Goal: Task Accomplishment & Management: Complete application form

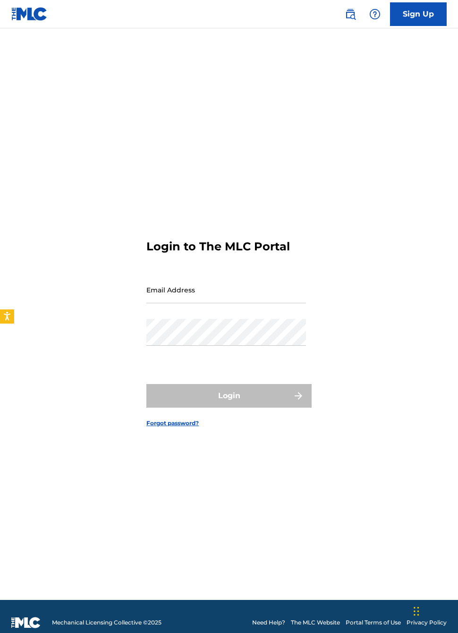
click at [427, 12] on link "Sign Up" at bounding box center [418, 14] width 57 height 24
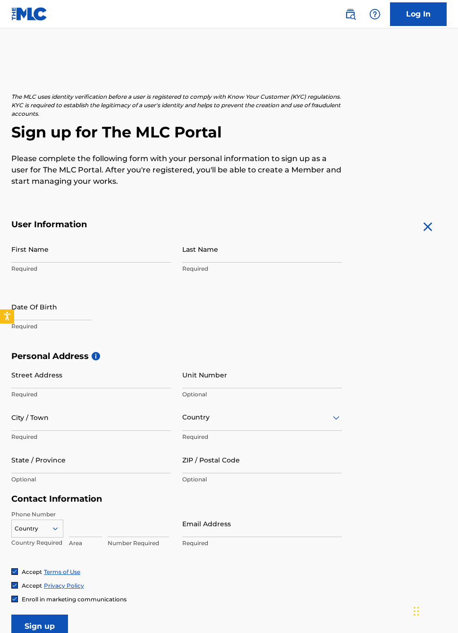
click at [86, 257] on input "First Name" at bounding box center [91, 249] width 160 height 27
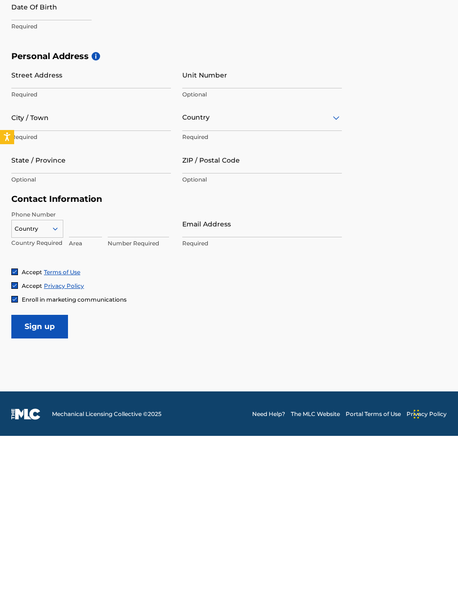
scroll to position [138, 0]
type input "Oreoluwa"
type input "[PERSON_NAME]"
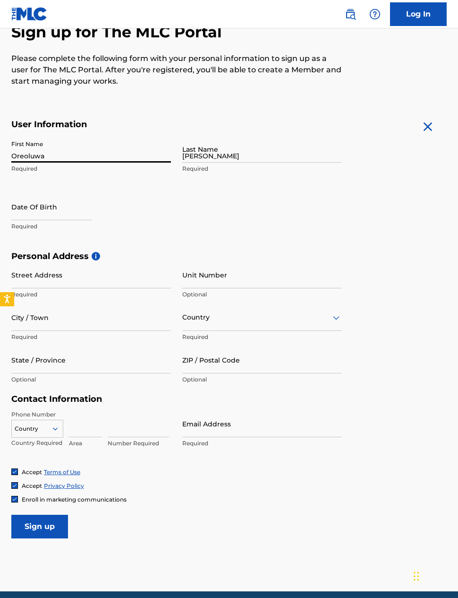
type input "[PERSON_NAME][GEOGRAPHIC_DATA] [GEOGRAPHIC_DATA] [GEOGRAPHIC_DATA] [GEOGRAPHIC_…"
type input "[GEOGRAPHIC_DATA]"
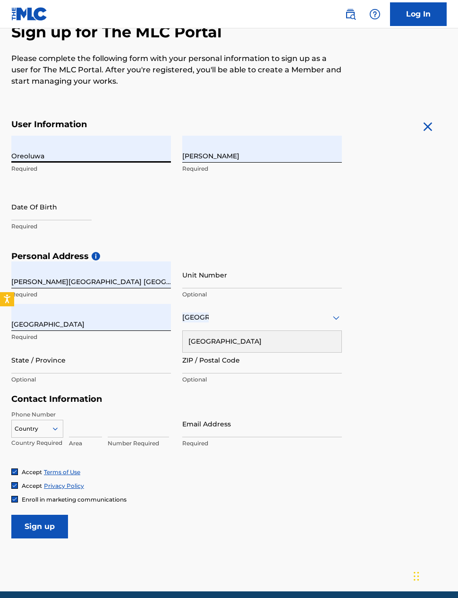
type input "[GEOGRAPHIC_DATA]"
type input "100001"
type input "234"
type input "903"
type input "6888481"
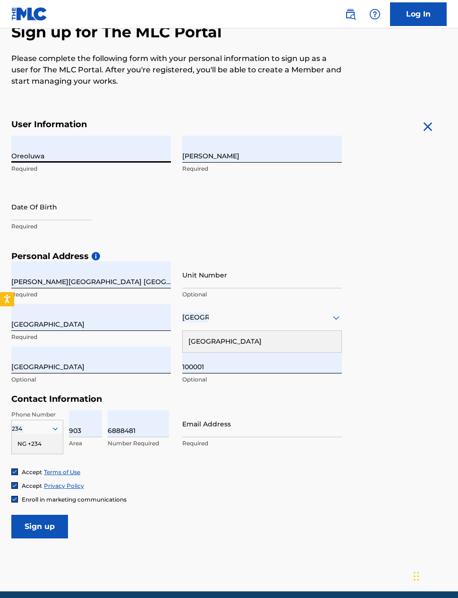
type input "[EMAIL_ADDRESS][DOMAIN_NAME]"
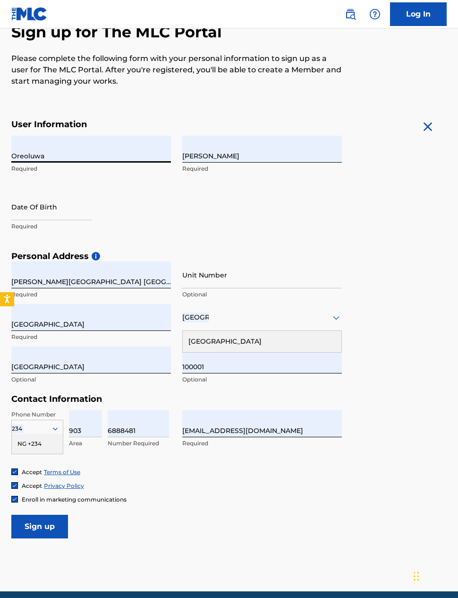
click at [68, 151] on input "Oreoluwa" at bounding box center [91, 149] width 160 height 27
type input "Oreoluwa"
click at [261, 155] on input "[PERSON_NAME]" at bounding box center [262, 149] width 160 height 27
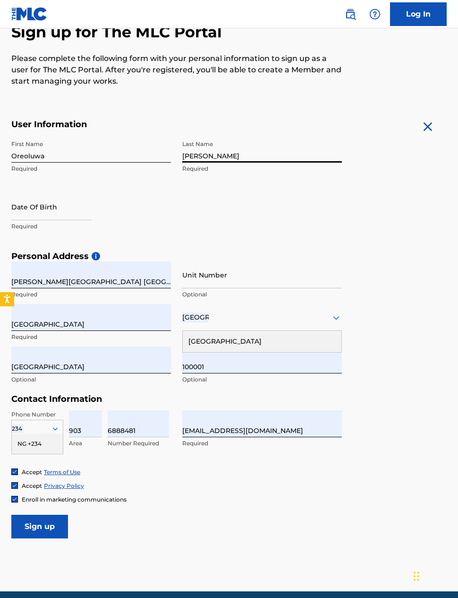
type input "[PERSON_NAME]"
click at [37, 207] on input "text" at bounding box center [51, 206] width 80 height 27
select select "8"
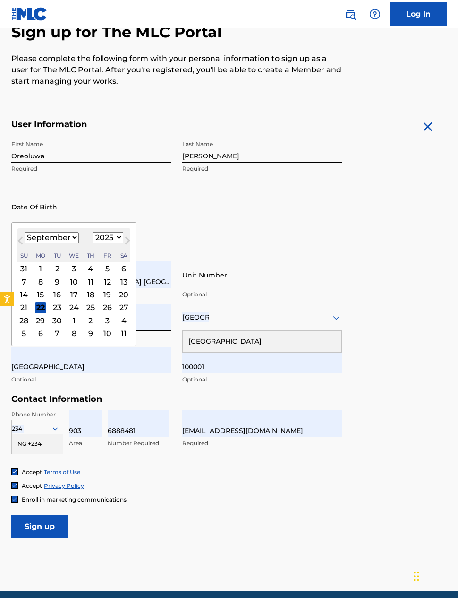
click at [115, 237] on select "1900 1901 1902 1903 1904 1905 1906 1907 1908 1909 1910 1911 1912 1913 1914 1915…" at bounding box center [108, 237] width 30 height 11
click at [119, 236] on select "1900 1901 1902 1903 1904 1905 1906 1907 1908 1909 1910 1911 1912 1913 1914 1915…" at bounding box center [108, 237] width 30 height 11
select select "1997"
click at [56, 239] on select "January February March April May June July August September October November De…" at bounding box center [52, 237] width 54 height 11
select select "2"
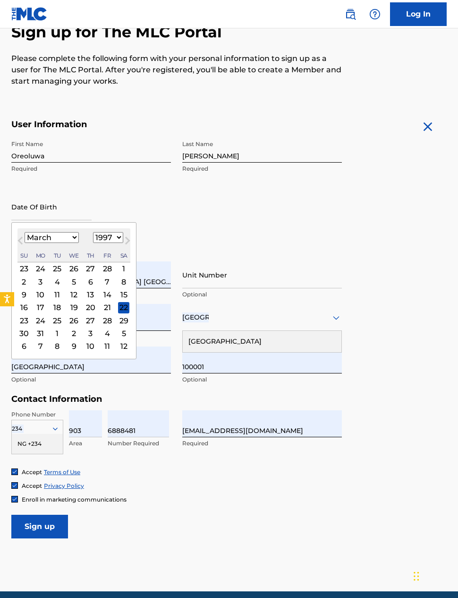
click at [27, 279] on div "2" at bounding box center [23, 281] width 11 height 11
type input "[DATE]"
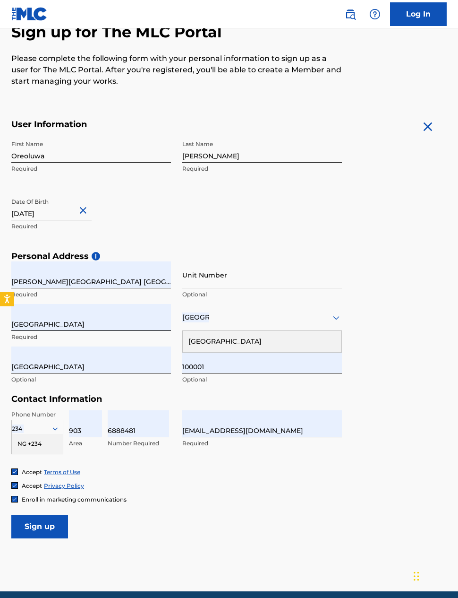
click at [160, 278] on input "[PERSON_NAME][GEOGRAPHIC_DATA] [GEOGRAPHIC_DATA] [GEOGRAPHIC_DATA] [GEOGRAPHIC_…" at bounding box center [91, 274] width 160 height 27
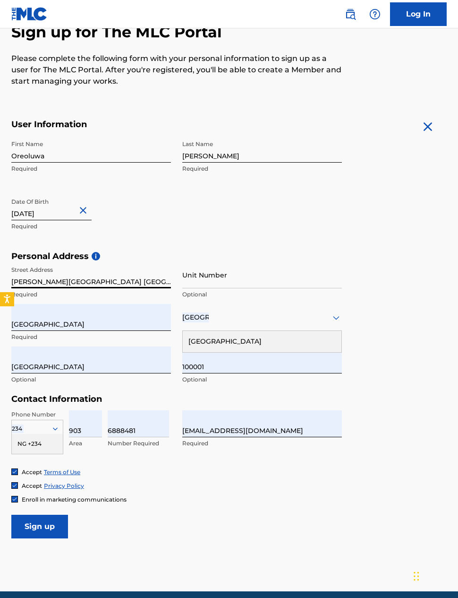
type input "[PERSON_NAME][GEOGRAPHIC_DATA] [GEOGRAPHIC_DATA] [GEOGRAPHIC_DATA] [GEOGRAPHIC_…"
click at [47, 321] on input "[GEOGRAPHIC_DATA]" at bounding box center [91, 317] width 160 height 27
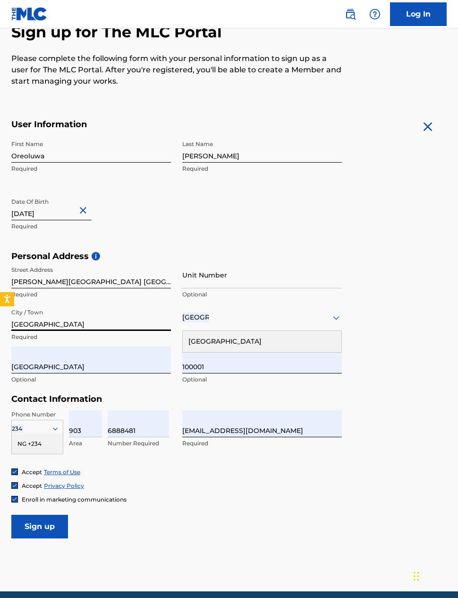
type input "[GEOGRAPHIC_DATA]"
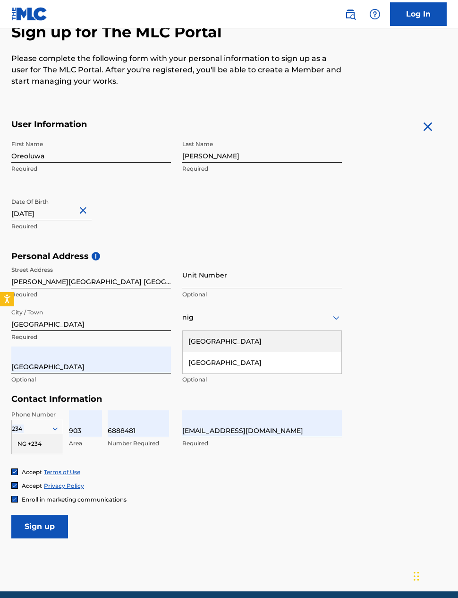
type input "nige"
click at [305, 363] on div "[GEOGRAPHIC_DATA]" at bounding box center [262, 362] width 159 height 21
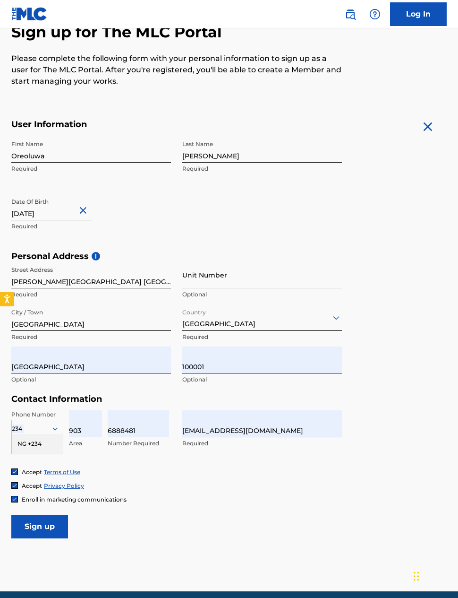
click at [50, 360] on input "[GEOGRAPHIC_DATA]" at bounding box center [91, 359] width 160 height 27
click at [52, 361] on input "[GEOGRAPHIC_DATA]" at bounding box center [91, 359] width 160 height 27
click at [69, 365] on input "[GEOGRAPHIC_DATA]" at bounding box center [91, 359] width 160 height 27
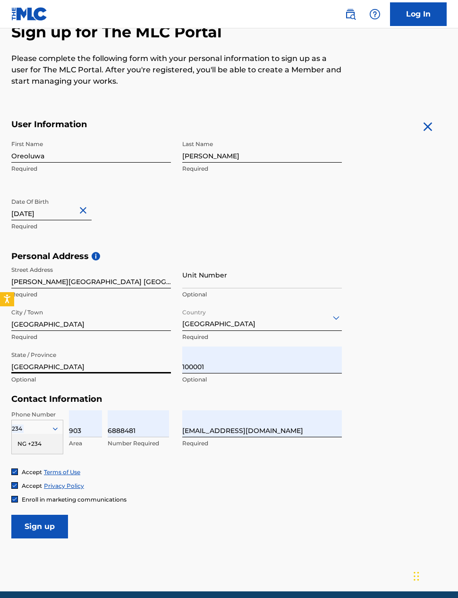
type input "[GEOGRAPHIC_DATA]"
click at [266, 367] on input "100001" at bounding box center [262, 359] width 160 height 27
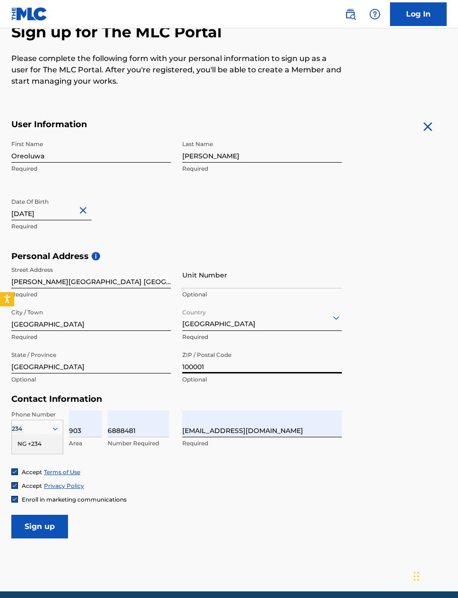
type input "100001"
click at [87, 427] on input "903" at bounding box center [85, 423] width 33 height 27
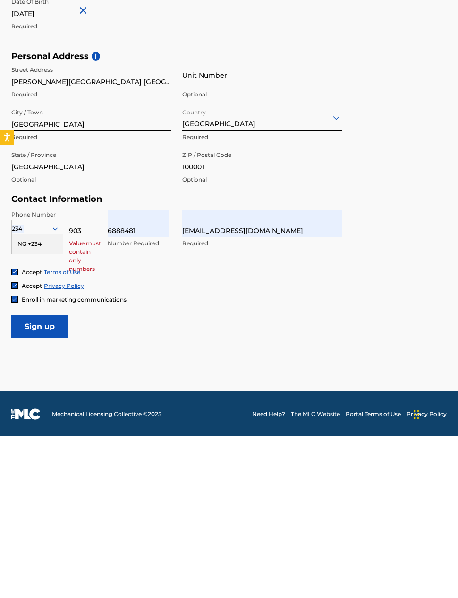
click at [141, 372] on input "6888481" at bounding box center [138, 385] width 61 height 27
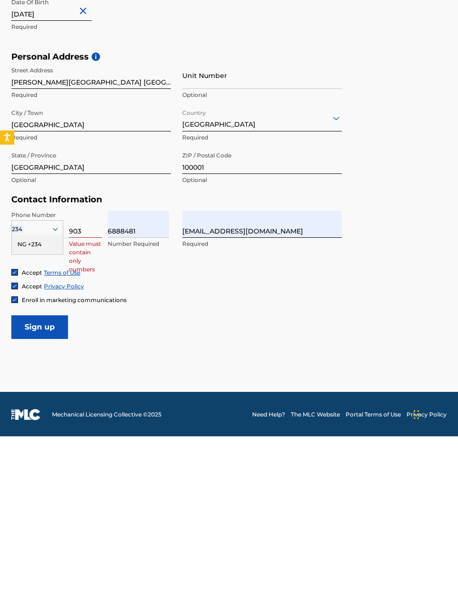
click at [82, 372] on input "903" at bounding box center [85, 385] width 33 height 27
click at [89, 372] on input "903" at bounding box center [85, 385] width 33 height 27
type input "903"
click at [141, 372] on input "6888481" at bounding box center [138, 385] width 61 height 27
click at [149, 372] on input "6888481" at bounding box center [138, 385] width 61 height 27
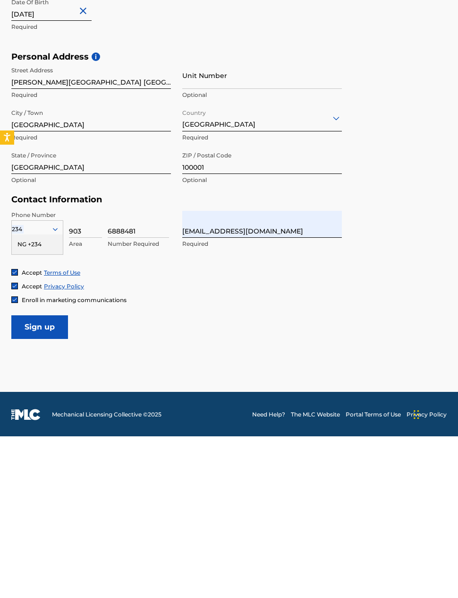
type input "6888481"
click at [42, 396] on div "NG +234" at bounding box center [37, 406] width 51 height 20
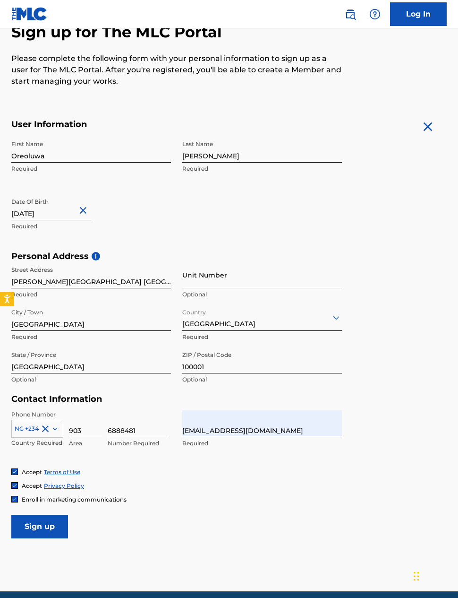
click at [314, 427] on input "[EMAIL_ADDRESS][DOMAIN_NAME]" at bounding box center [262, 423] width 160 height 27
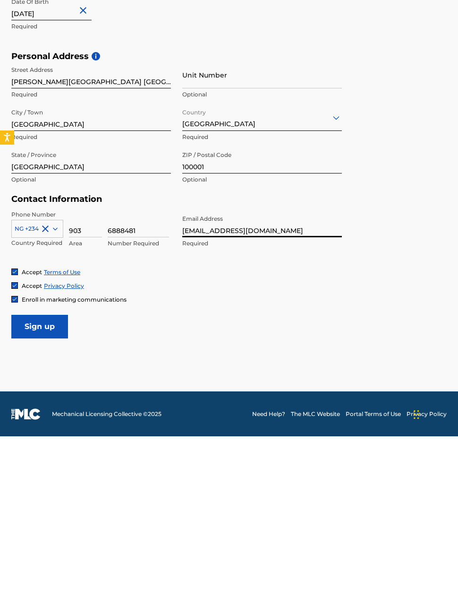
type input "[EMAIL_ADDRESS][DOMAIN_NAME]"
click at [44, 476] on input "Sign up" at bounding box center [39, 488] width 57 height 24
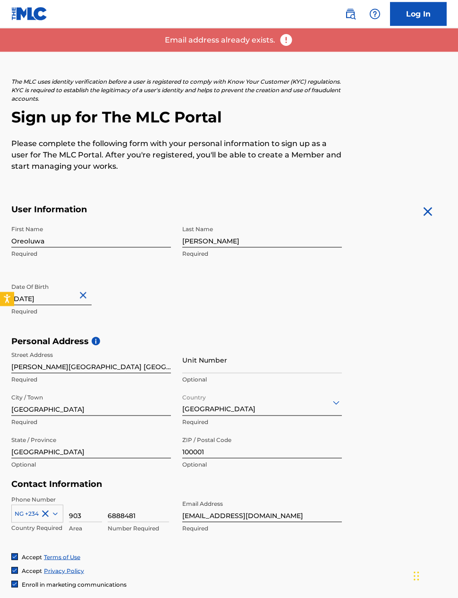
scroll to position [0, 0]
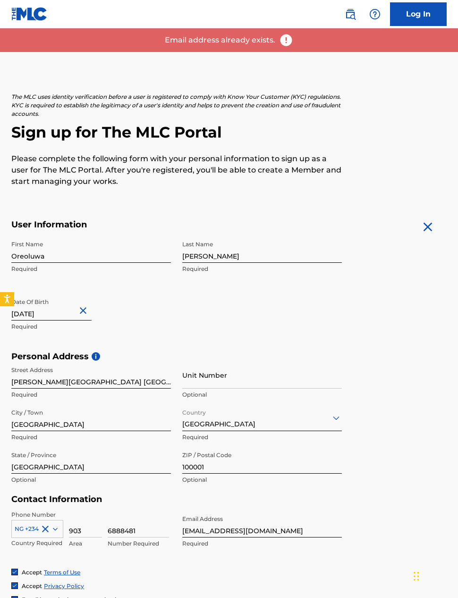
click at [407, 17] on link "Log In" at bounding box center [418, 14] width 57 height 24
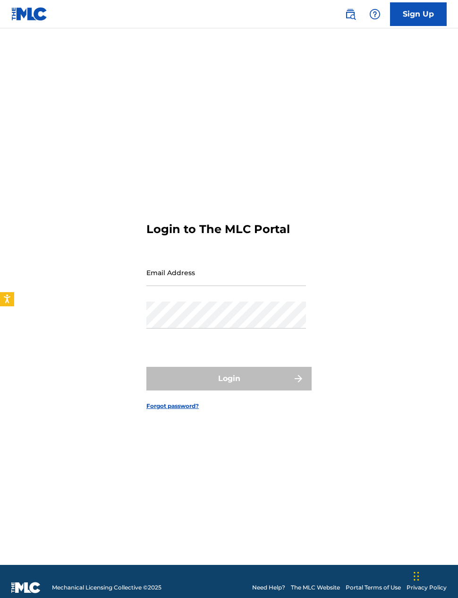
click at [168, 285] on input "Email Address" at bounding box center [226, 272] width 160 height 27
type input "[EMAIL_ADDRESS][DOMAIN_NAME]"
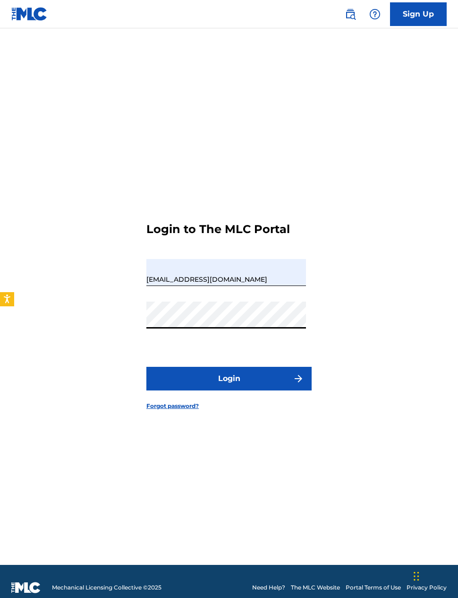
click at [273, 390] on button "Login" at bounding box center [228, 379] width 165 height 24
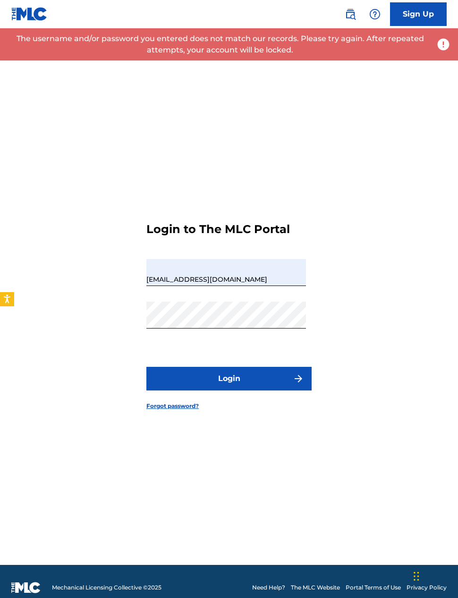
click at [185, 417] on form "Login to The MLC Portal Email Address [EMAIL_ADDRESS][DOMAIN_NAME] Password Log…" at bounding box center [228, 308] width 165 height 513
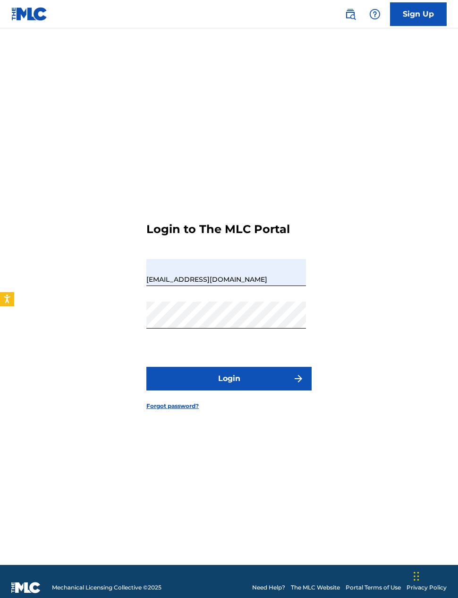
click at [173, 410] on link "Forgot password?" at bounding box center [172, 406] width 52 height 9
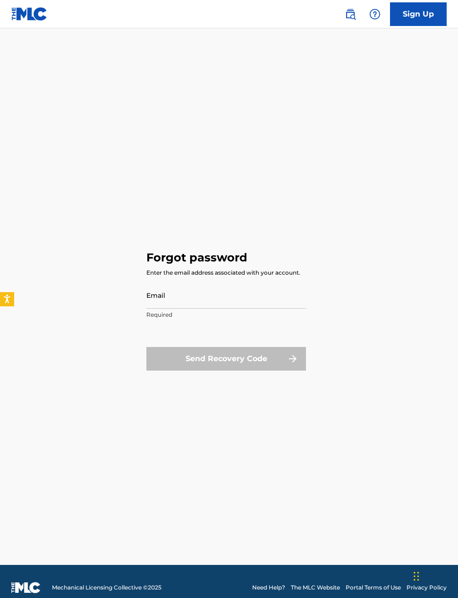
click at [245, 309] on input "Email" at bounding box center [226, 295] width 160 height 27
type input "[EMAIL_ADDRESS][DOMAIN_NAME]"
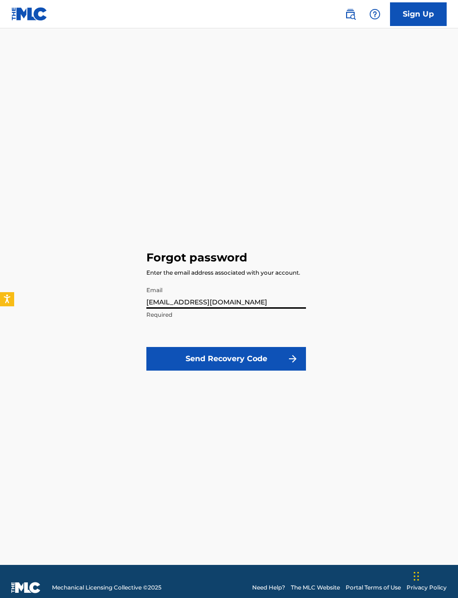
click at [255, 370] on button "Send Recovery Code" at bounding box center [226, 359] width 160 height 24
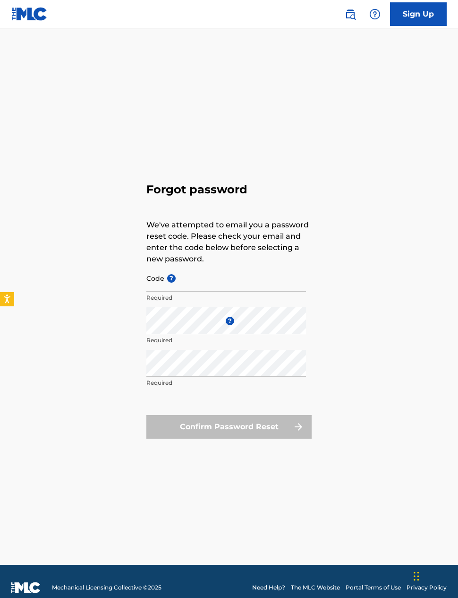
click at [176, 291] on input "Code ?" at bounding box center [226, 278] width 160 height 27
click at [180, 292] on input "Code ?" at bounding box center [226, 278] width 160 height 27
paste input "FP_b493b5c9997ae81e3fbef418757f"
type input "FP_b493b5c9997ae81e3fbef418757f"
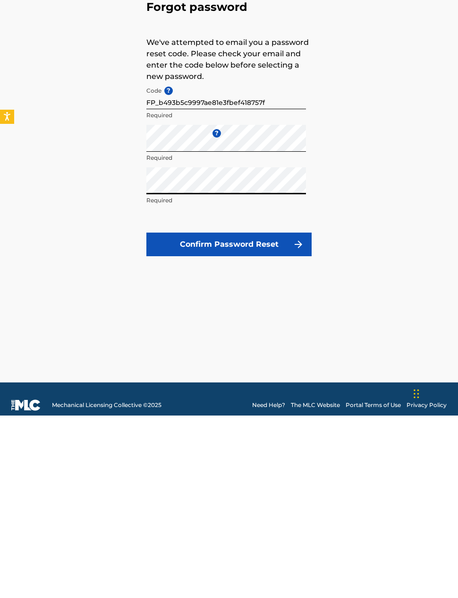
scroll to position [50, 0]
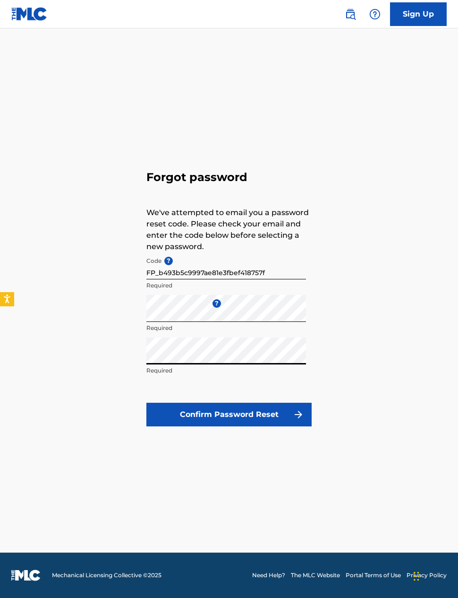
click at [191, 403] on button "Confirm Password Reset" at bounding box center [228, 415] width 165 height 24
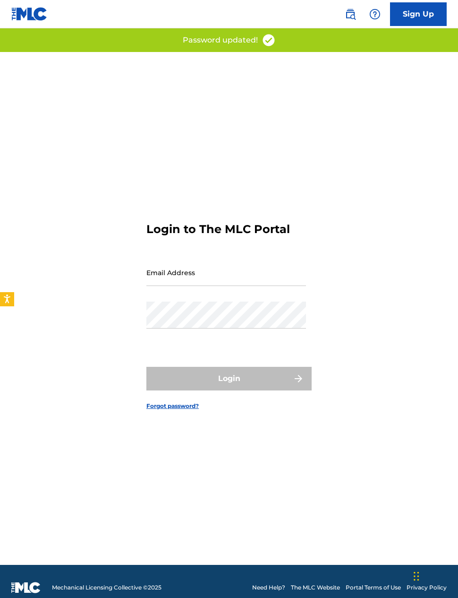
click at [160, 286] on input "Email Address" at bounding box center [226, 272] width 160 height 27
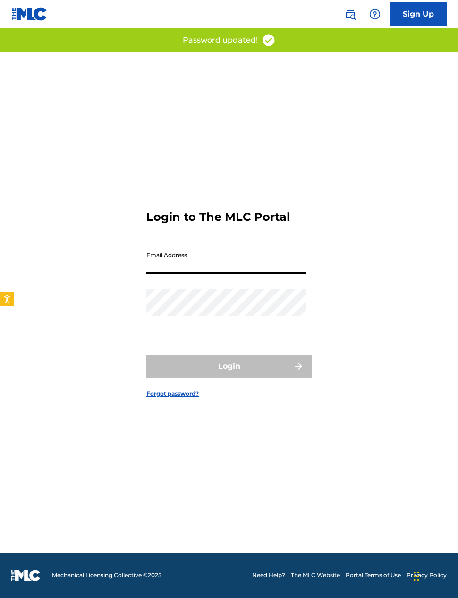
type input "[EMAIL_ADDRESS][DOMAIN_NAME]"
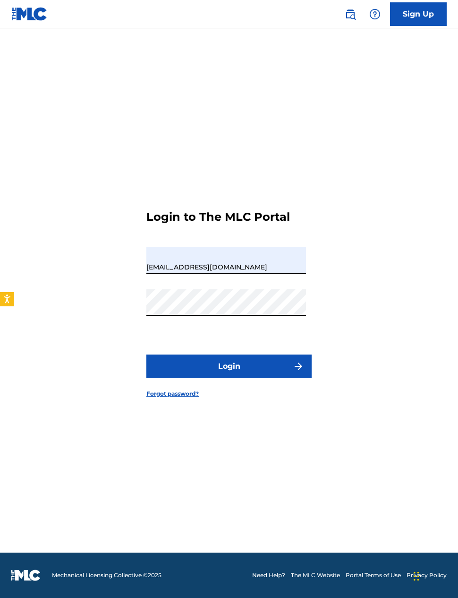
click at [269, 354] on button "Login" at bounding box center [228, 366] width 165 height 24
click at [267, 354] on button "Login" at bounding box center [228, 366] width 165 height 24
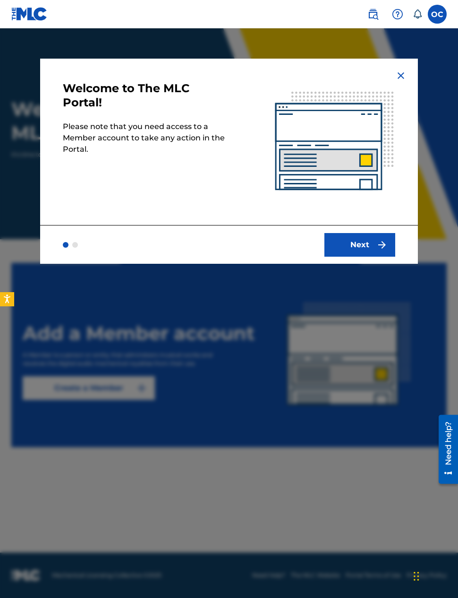
click at [363, 280] on div at bounding box center [229, 327] width 458 height 598
click at [364, 284] on div at bounding box center [229, 327] width 458 height 598
click at [366, 281] on div at bounding box center [229, 327] width 458 height 598
click at [369, 243] on button "Next" at bounding box center [360, 245] width 71 height 24
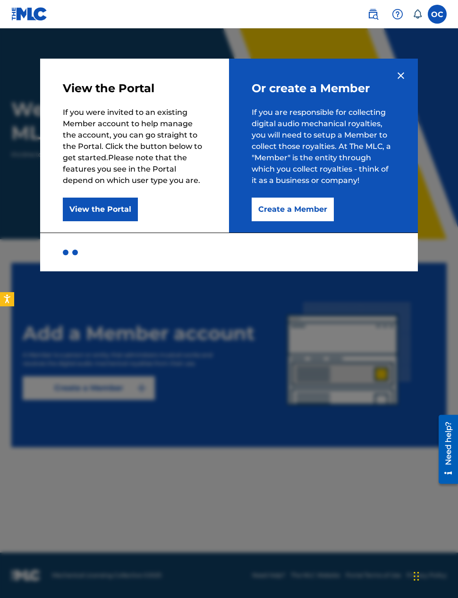
click at [309, 206] on button "Create a Member" at bounding box center [293, 209] width 82 height 24
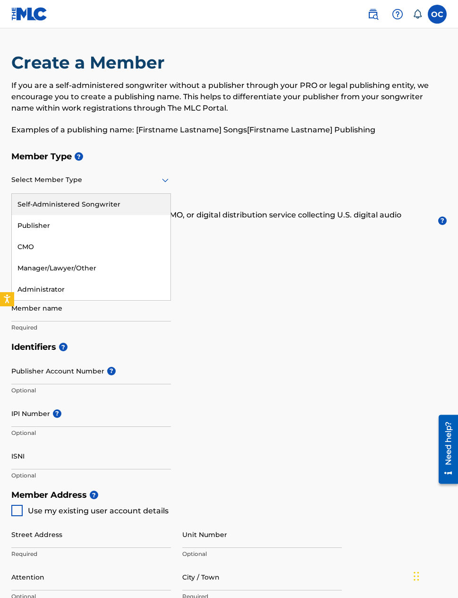
click at [73, 199] on div "Self-Administered Songwriter" at bounding box center [91, 204] width 159 height 21
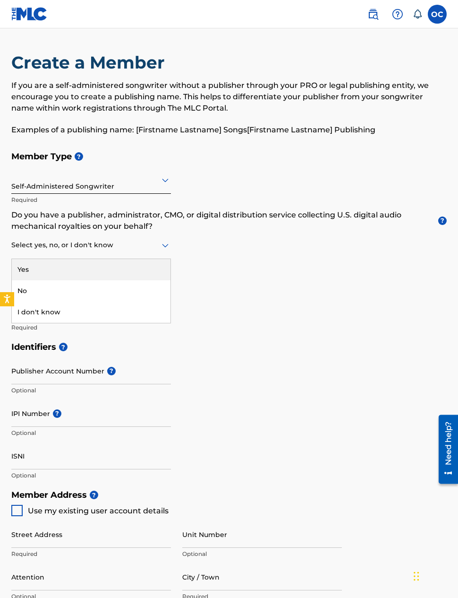
click at [73, 288] on div "No" at bounding box center [91, 290] width 159 height 21
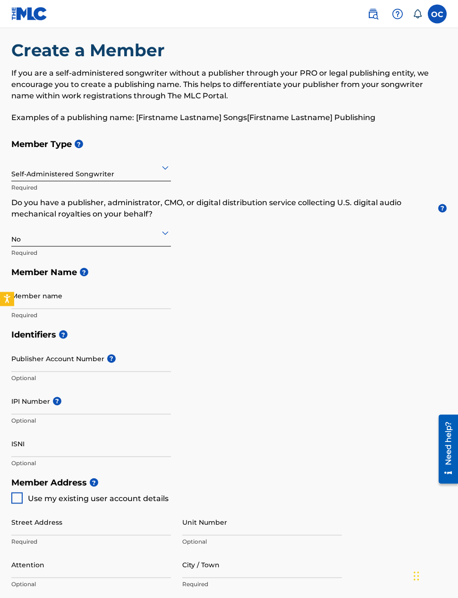
click at [76, 298] on input "Member name" at bounding box center [91, 295] width 160 height 27
type input "[PERSON_NAME]"
click at [63, 335] on span "?" at bounding box center [63, 334] width 9 height 9
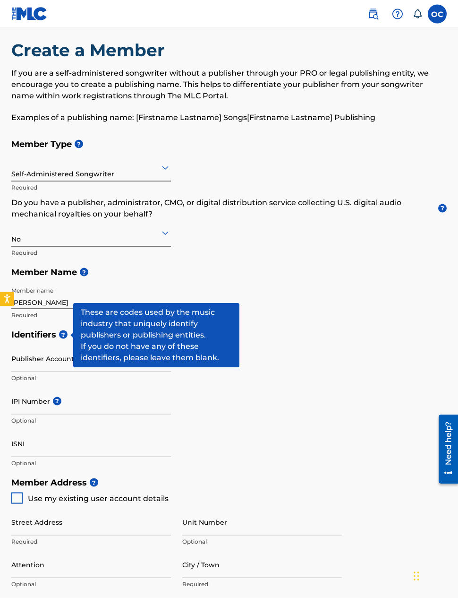
scroll to position [13, 0]
click at [351, 447] on div "Identifiers ? Publisher Account Number ? Optional IPI Number ? Optional ISNI Op…" at bounding box center [229, 398] width 436 height 148
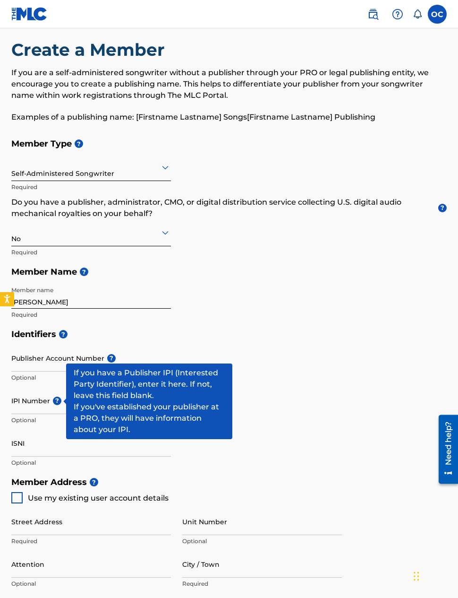
click at [53, 397] on span "?" at bounding box center [57, 400] width 9 height 9
click at [53, 397] on input "IPI Number ?" at bounding box center [91, 400] width 160 height 27
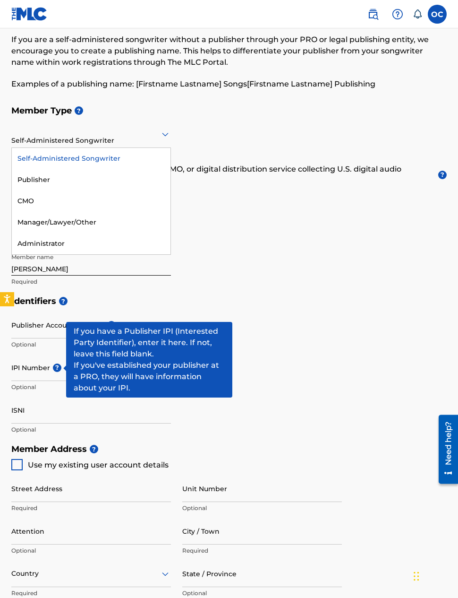
scroll to position [46, 0]
click at [416, 313] on div "Identifiers ? Publisher Account Number ? Optional IPI Number ? Optional ISNI Op…" at bounding box center [229, 365] width 436 height 148
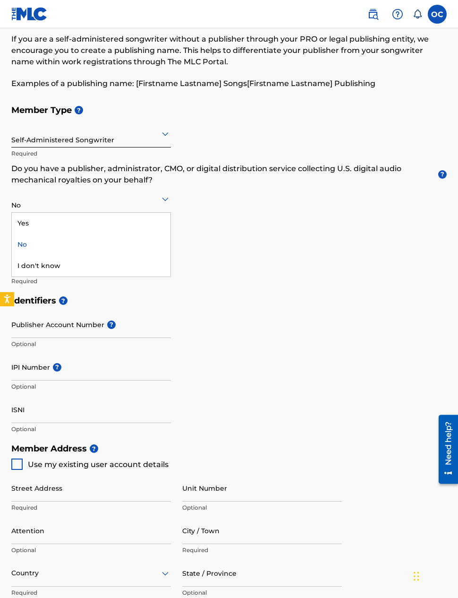
scroll to position [46, 0]
click at [30, 243] on div "No" at bounding box center [91, 244] width 159 height 21
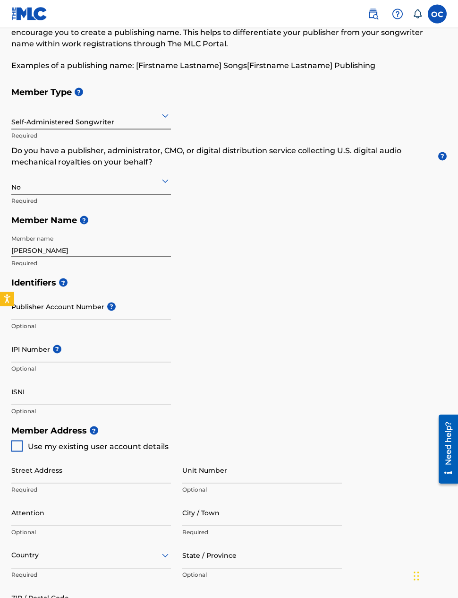
scroll to position [65, 0]
click at [51, 388] on input "ISNI" at bounding box center [91, 391] width 160 height 27
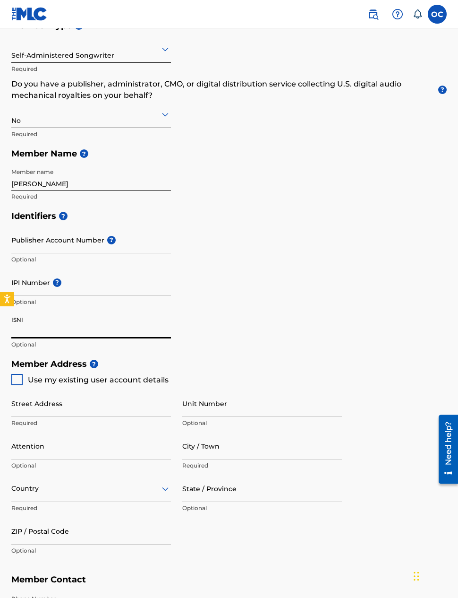
scroll to position [139, 0]
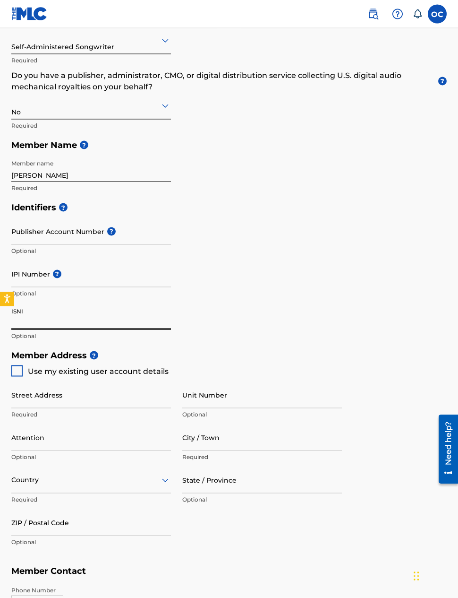
click at [16, 369] on div at bounding box center [16, 370] width 11 height 11
type input "[PERSON_NAME][GEOGRAPHIC_DATA] [GEOGRAPHIC_DATA] [GEOGRAPHIC_DATA] [GEOGRAPHIC_…"
type input "[GEOGRAPHIC_DATA]"
type input "100001"
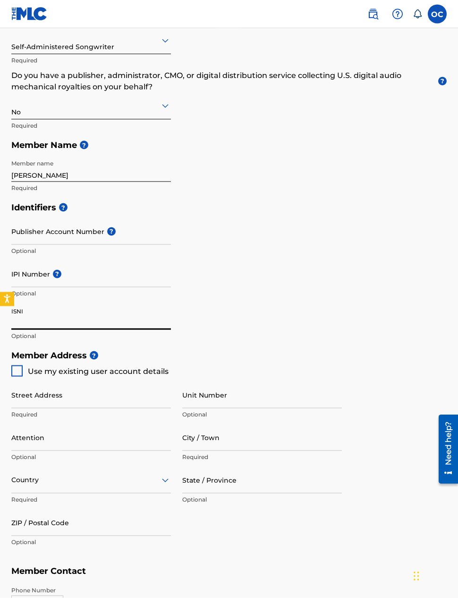
type input "903"
type input "6888481"
type input "[EMAIL_ADDRESS][DOMAIN_NAME]"
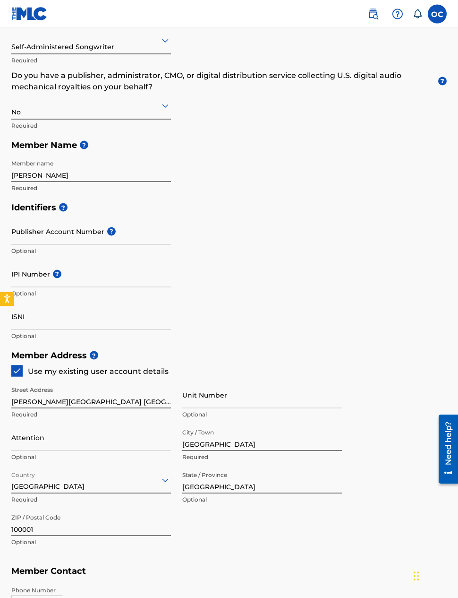
scroll to position [140, 0]
click at [37, 438] on input "Attention" at bounding box center [91, 436] width 160 height 27
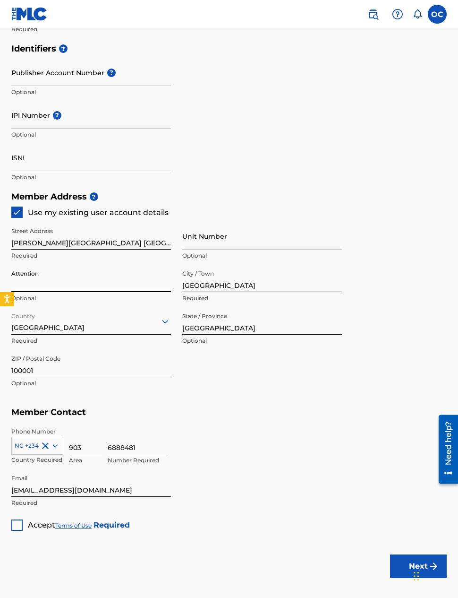
scroll to position [308, 0]
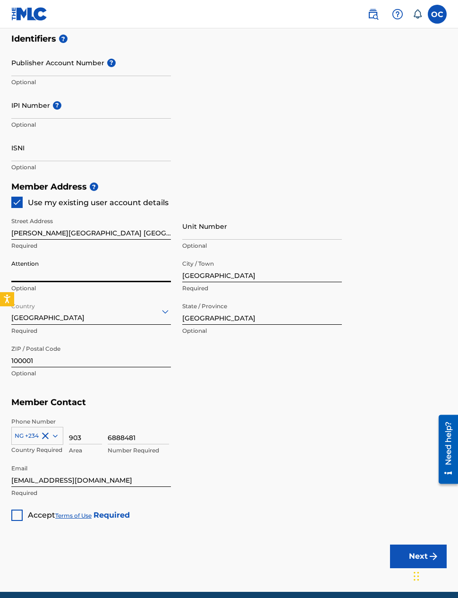
click at [21, 507] on div "Accept Terms of Use Required" at bounding box center [70, 511] width 119 height 18
click at [20, 511] on div at bounding box center [16, 514] width 11 height 11
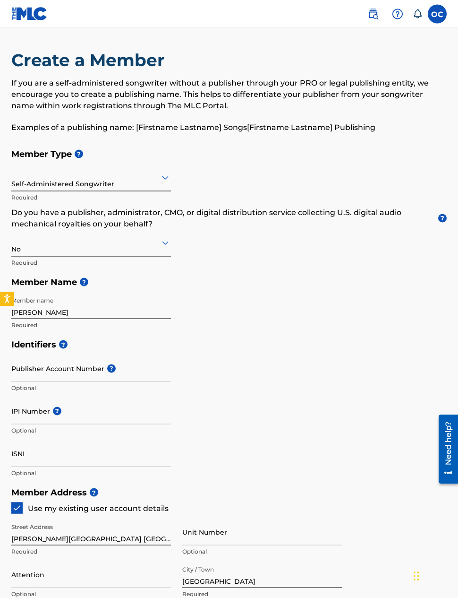
scroll to position [0, 0]
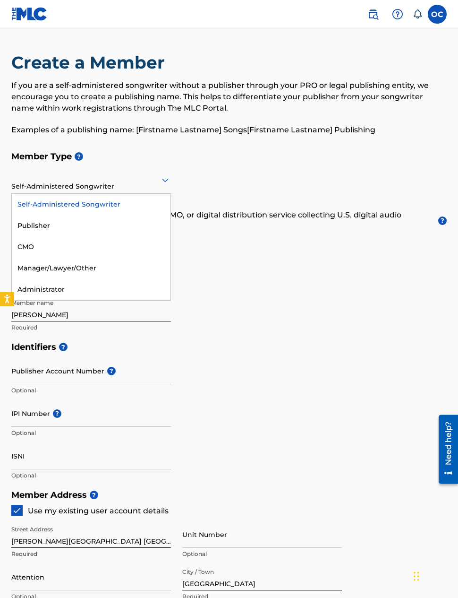
click at [369, 303] on div "Member Type ? Self-Administered Songwriter selected, 1 of 5. 5 results availabl…" at bounding box center [229, 241] width 436 height 190
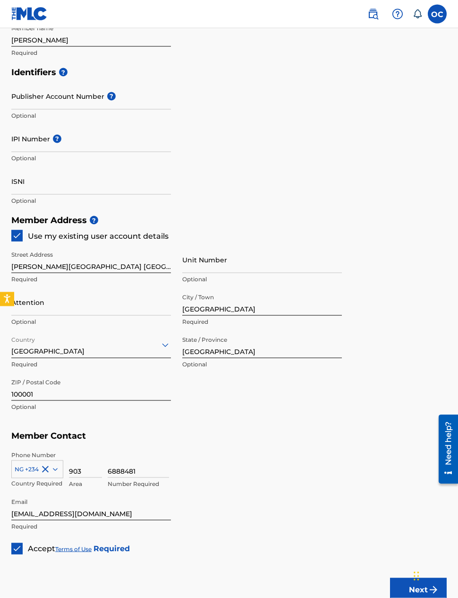
scroll to position [308, 0]
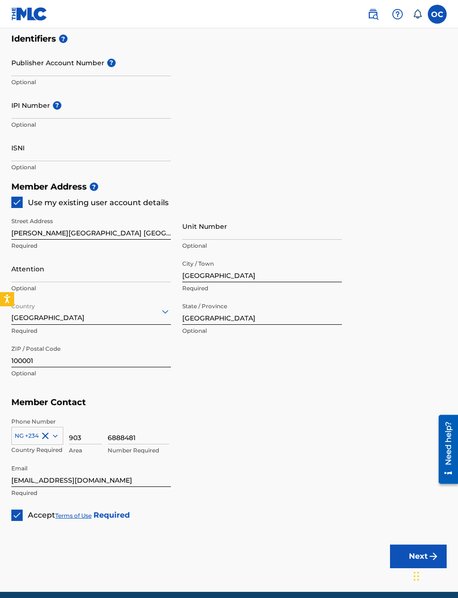
click at [415, 549] on button "Next" at bounding box center [418, 556] width 57 height 24
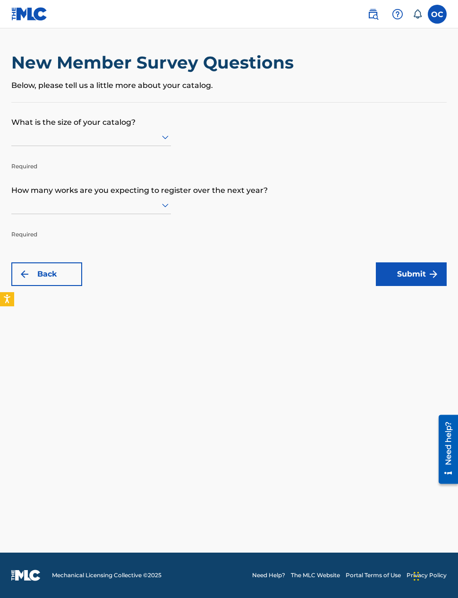
click at [373, 326] on main "New Member Survey Questions Below, please tell us a little more about your cata…" at bounding box center [229, 290] width 458 height 524
click at [410, 346] on main "New Member Survey Questions Below, please tell us a little more about your cata…" at bounding box center [229, 290] width 458 height 524
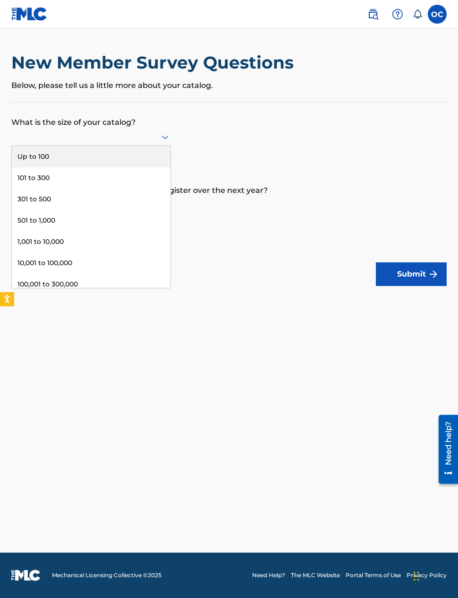
click at [50, 167] on div "Up to 100" at bounding box center [91, 156] width 159 height 21
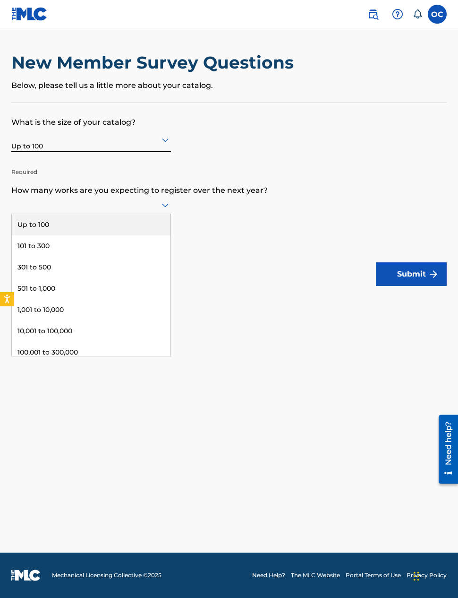
click at [44, 232] on div "Up to 100" at bounding box center [91, 224] width 159 height 21
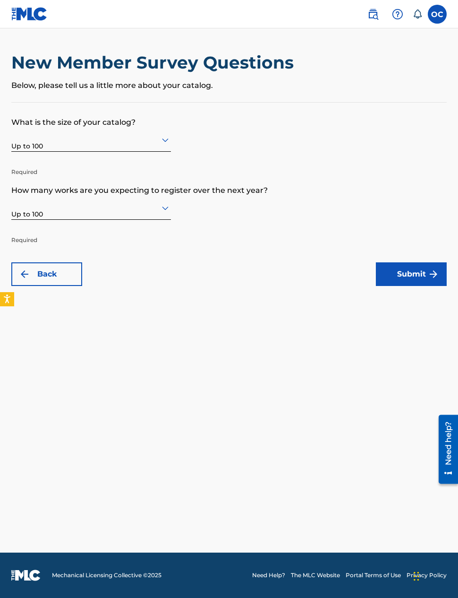
click at [413, 274] on button "Submit" at bounding box center [411, 274] width 71 height 24
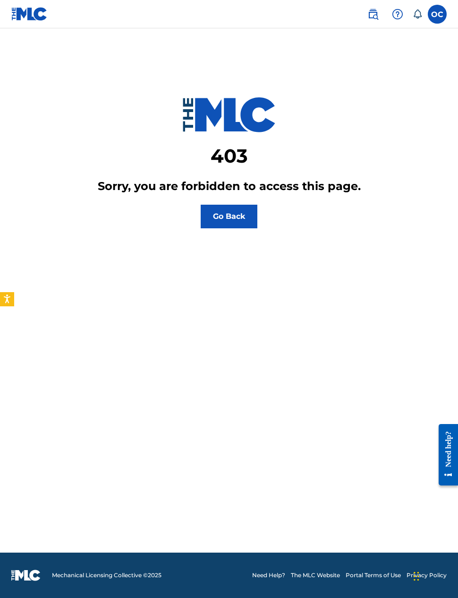
click at [230, 212] on button "Go Back" at bounding box center [229, 217] width 57 height 24
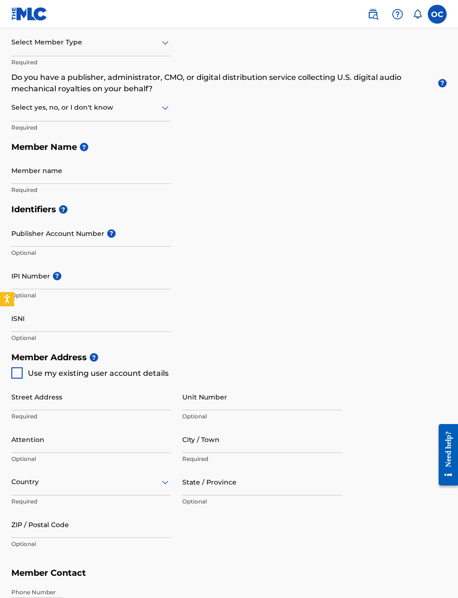
click at [35, 168] on input "Member name" at bounding box center [91, 170] width 160 height 27
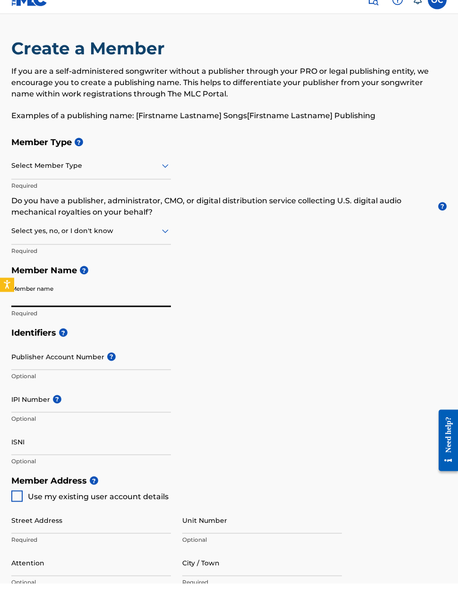
click at [86, 280] on span "?" at bounding box center [84, 284] width 9 height 9
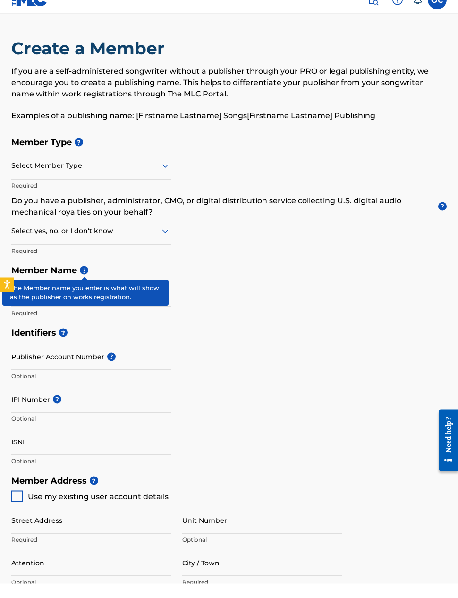
scroll to position [15, 0]
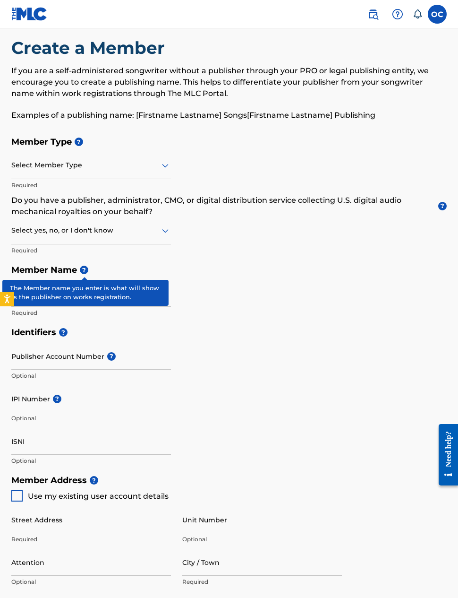
click at [210, 297] on div "Member Type ? Select Member Type Required Do you have a publisher, administrato…" at bounding box center [229, 227] width 436 height 190
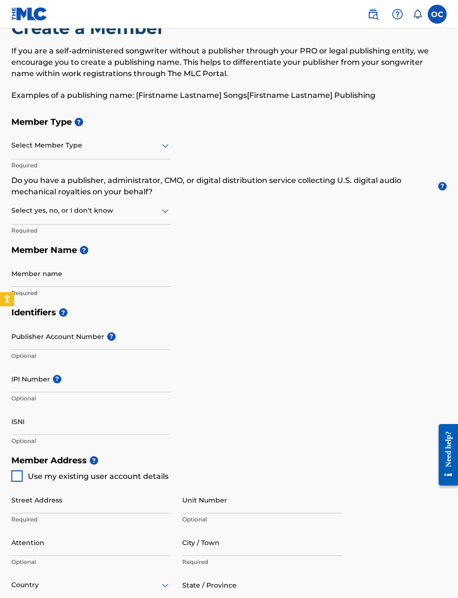
scroll to position [0, 0]
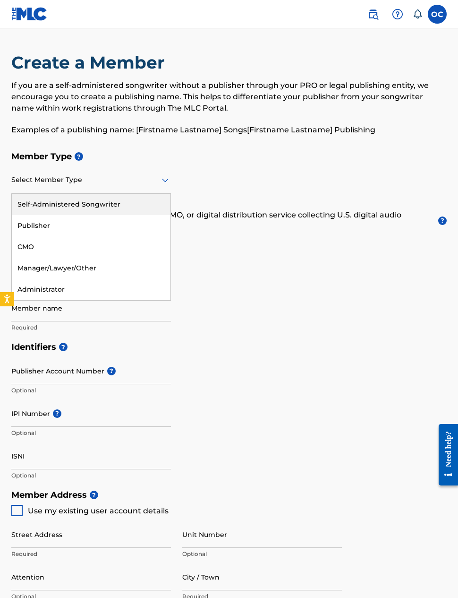
click at [134, 207] on div "Self-Administered Songwriter" at bounding box center [91, 204] width 159 height 21
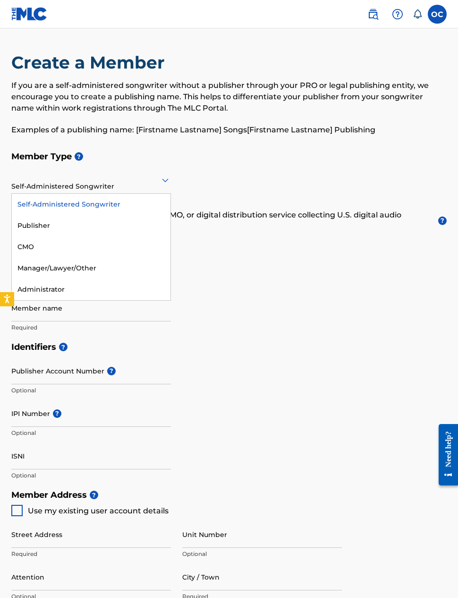
click at [360, 283] on h5 "Member Name ?" at bounding box center [229, 285] width 436 height 20
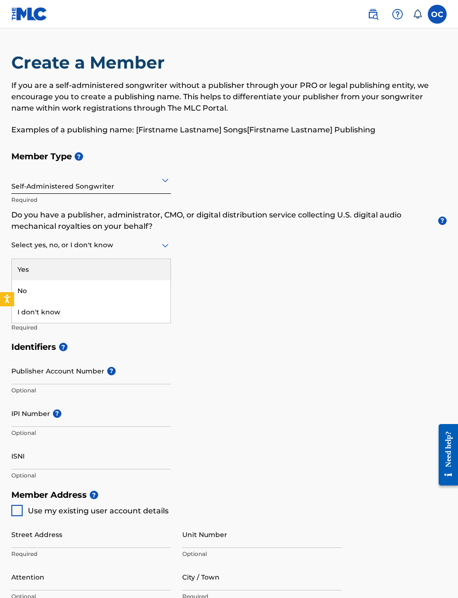
click at [117, 288] on div "No" at bounding box center [91, 290] width 159 height 21
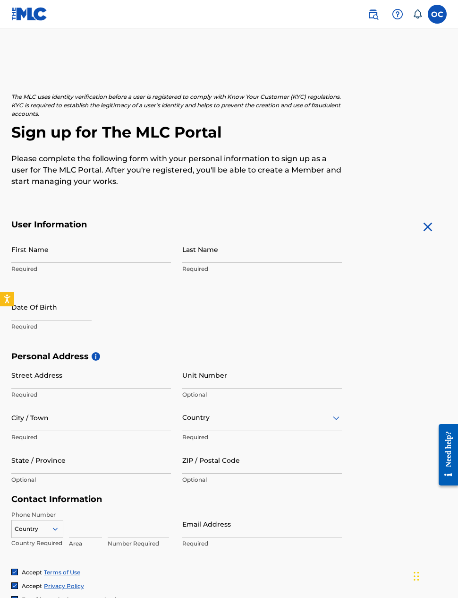
click at [48, 239] on input "First Name" at bounding box center [91, 249] width 160 height 27
type input "Oreoluwa"
click at [192, 251] on input "Last Name" at bounding box center [262, 249] width 160 height 27
type input "[PERSON_NAME]"
click at [43, 308] on input "text" at bounding box center [51, 306] width 80 height 27
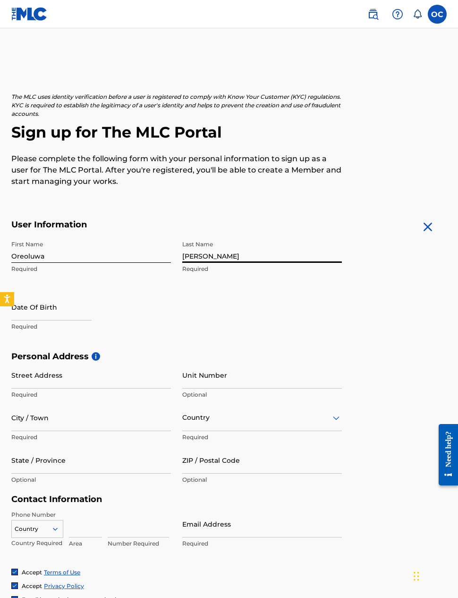
select select "8"
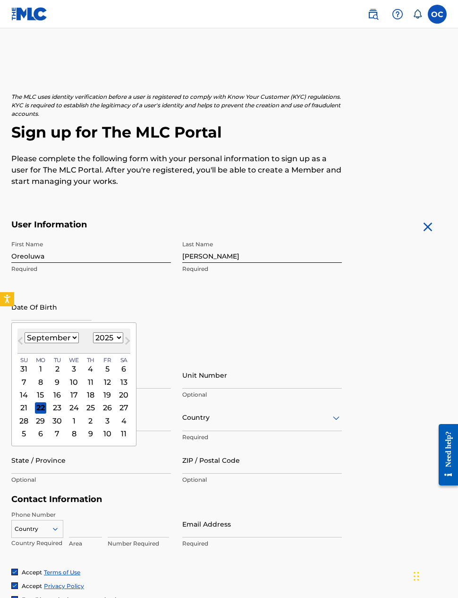
click at [64, 336] on select "January February March April May June July August September October November De…" at bounding box center [52, 337] width 54 height 11
click at [112, 334] on select "1900 1901 1902 1903 1904 1905 1906 1907 1908 1909 1910 1911 1912 1913 1914 1915…" at bounding box center [108, 337] width 30 height 11
select select "1997"
click at [63, 335] on select "January February March April May June July August September October November De…" at bounding box center [52, 337] width 54 height 11
select select "2"
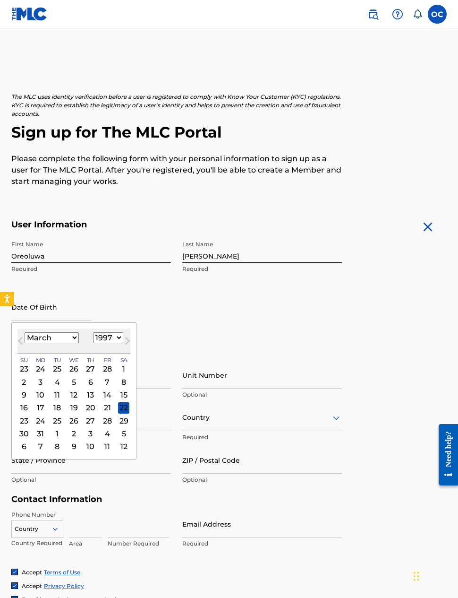
click at [22, 374] on div "23" at bounding box center [23, 368] width 11 height 11
type input "February 23 1997"
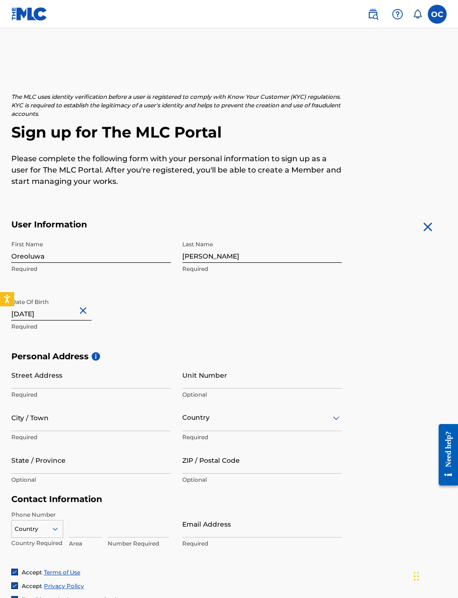
click at [46, 308] on input "February 23 1997" at bounding box center [51, 306] width 80 height 27
select select "1"
select select "1997"
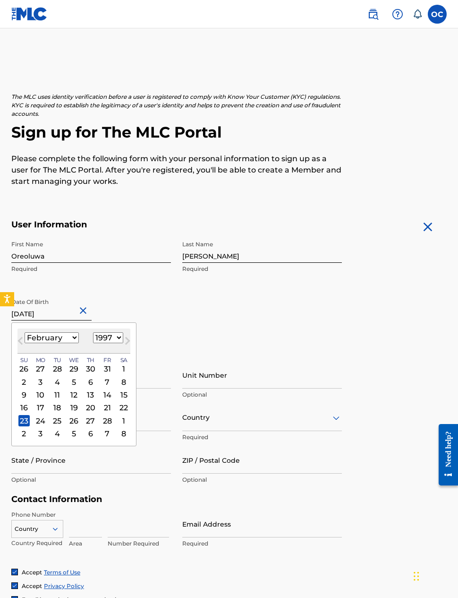
click at [56, 337] on select "January February March April May June July August September October November De…" at bounding box center [52, 337] width 54 height 11
click at [52, 328] on div "February 1997 January February March April May June July August September Octob…" at bounding box center [73, 340] width 113 height 25
click at [55, 339] on select "January February March April May June July August September October November De…" at bounding box center [52, 337] width 54 height 11
select select "2"
click at [22, 378] on div "2" at bounding box center [23, 381] width 11 height 11
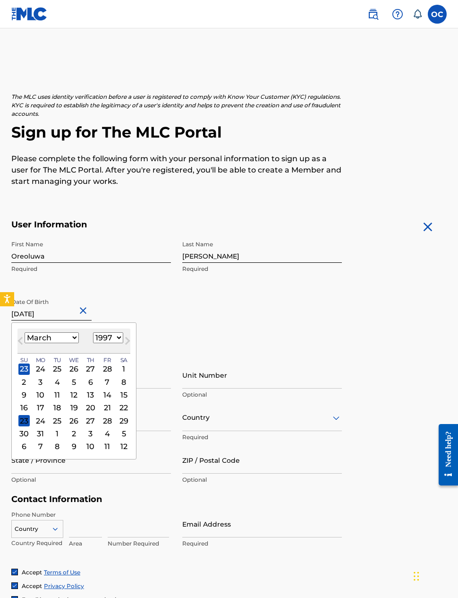
type input "[DATE]"
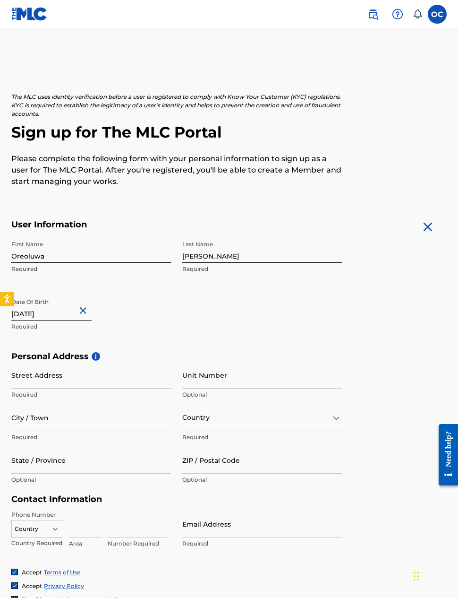
click at [63, 375] on input "Street Address" at bounding box center [91, 374] width 160 height 27
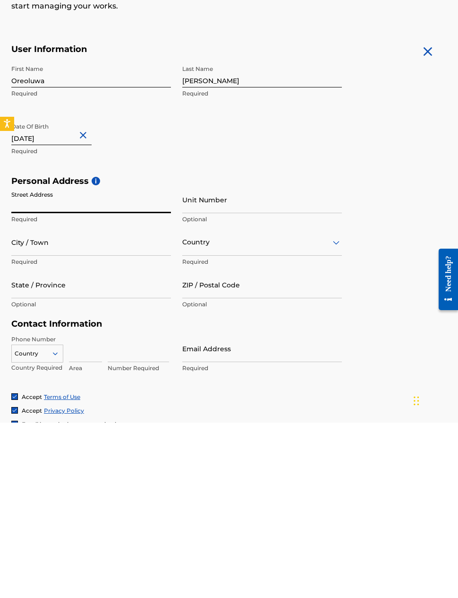
type input "[PERSON_NAME][GEOGRAPHIC_DATA] [GEOGRAPHIC_DATA] [GEOGRAPHIC_DATA] [GEOGRAPHIC_…"
type input "[GEOGRAPHIC_DATA]"
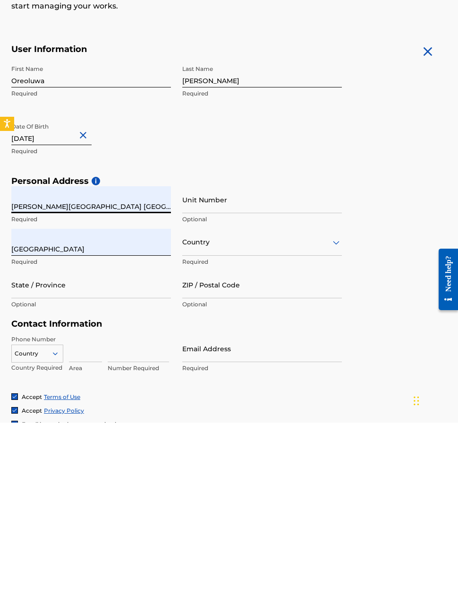
type input "[GEOGRAPHIC_DATA]"
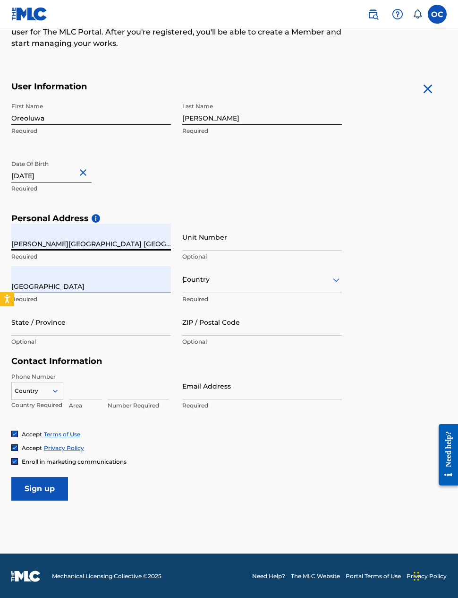
type input "[GEOGRAPHIC_DATA]"
type input "100001"
type input "234"
type input "903"
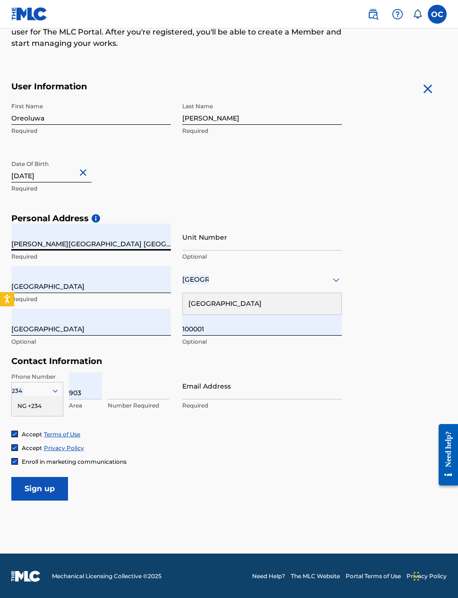
type input "6888481"
click at [56, 241] on input "[PERSON_NAME][GEOGRAPHIC_DATA] [GEOGRAPHIC_DATA] [GEOGRAPHIC_DATA] [GEOGRAPHIC_…" at bounding box center [91, 236] width 160 height 27
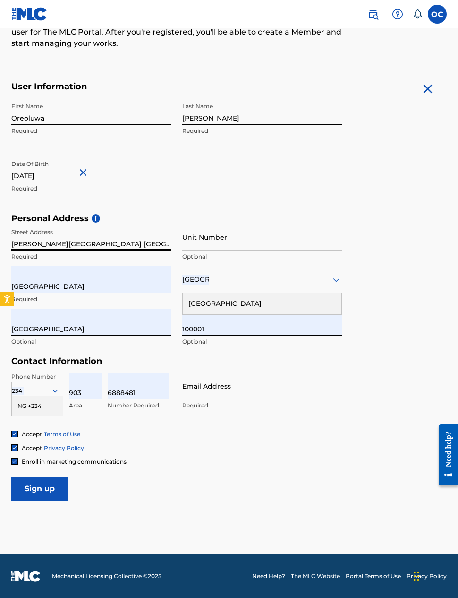
type input "Ndubisi Kanu Housing Estate gbagada Lagos Nigeria"
click at [198, 241] on input "Unit Number" at bounding box center [262, 236] width 160 height 27
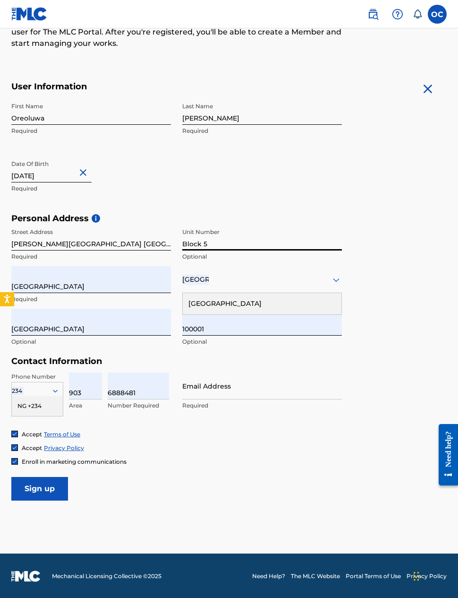
type input "Block 5"
click at [48, 273] on input "[GEOGRAPHIC_DATA]" at bounding box center [91, 279] width 160 height 27
click at [51, 283] on input "[GEOGRAPHIC_DATA]" at bounding box center [91, 279] width 160 height 27
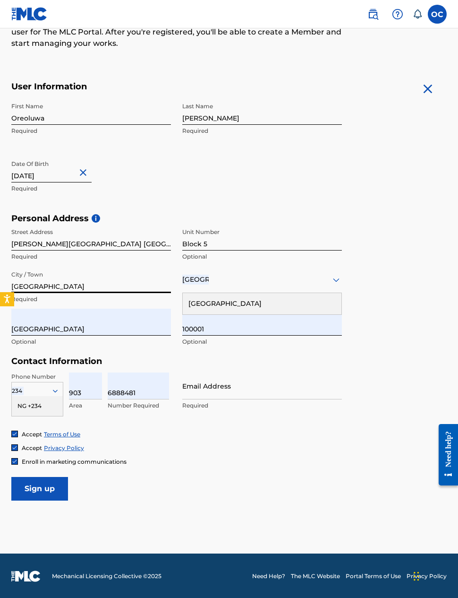
type input "[GEOGRAPHIC_DATA]"
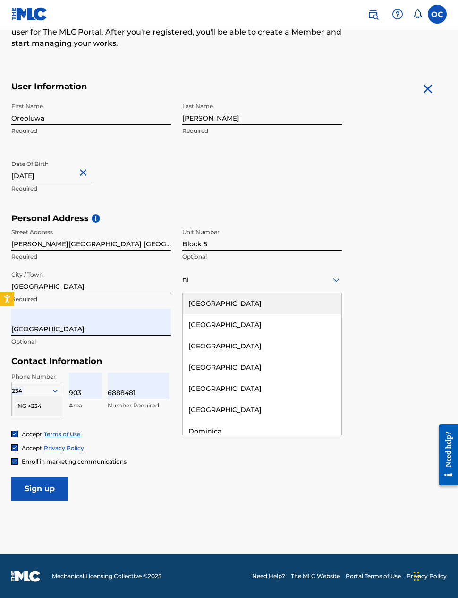
type input "nig"
click at [203, 326] on div "[GEOGRAPHIC_DATA]" at bounding box center [262, 324] width 159 height 21
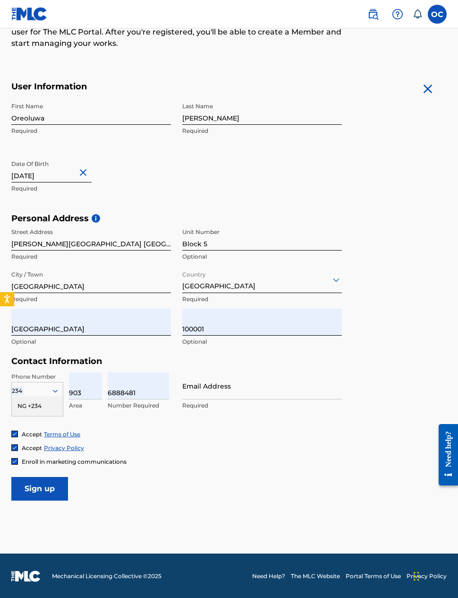
click at [61, 326] on input "[GEOGRAPHIC_DATA]" at bounding box center [91, 322] width 160 height 27
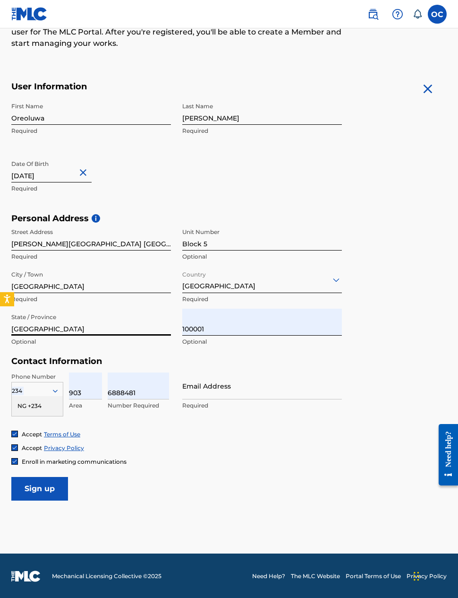
type input "[GEOGRAPHIC_DATA]"
click at [212, 326] on input "100001" at bounding box center [262, 322] width 160 height 27
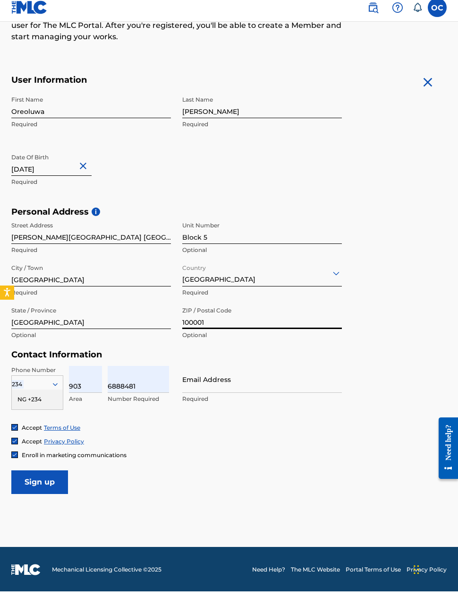
type input "100001"
click at [87, 381] on input "903" at bounding box center [85, 385] width 33 height 27
type input "903"
click at [139, 380] on input "6888481" at bounding box center [138, 385] width 61 height 27
click at [142, 378] on input "6888481" at bounding box center [138, 385] width 61 height 27
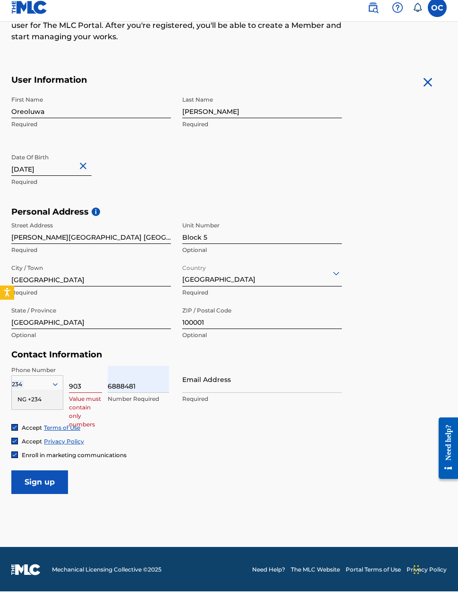
click at [140, 382] on input "6888481" at bounding box center [138, 385] width 61 height 27
type input "6888481"
click at [89, 380] on input "903" at bounding box center [85, 385] width 33 height 27
click at [88, 379] on input "903" at bounding box center [85, 385] width 33 height 27
click at [88, 380] on input "903" at bounding box center [85, 385] width 33 height 27
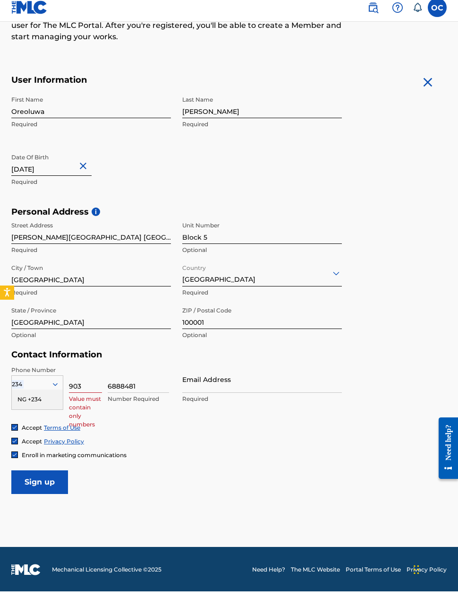
click at [91, 383] on input "903" at bounding box center [85, 385] width 33 height 27
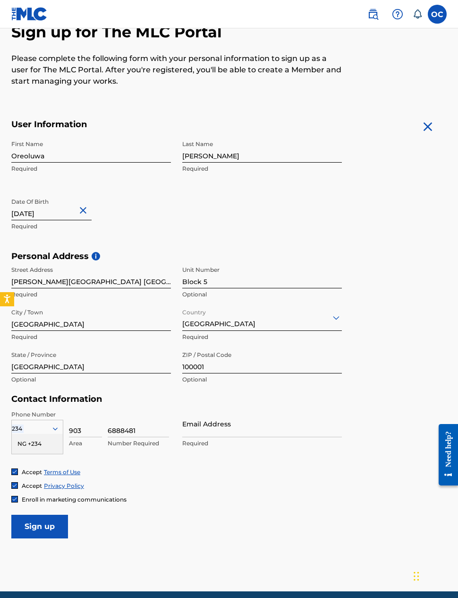
type input "903"
click at [36, 443] on div "NG +234" at bounding box center [37, 444] width 51 height 20
click at [330, 426] on input "Email Address" at bounding box center [262, 423] width 160 height 27
type input "[EMAIL_ADDRESS][DOMAIN_NAME]"
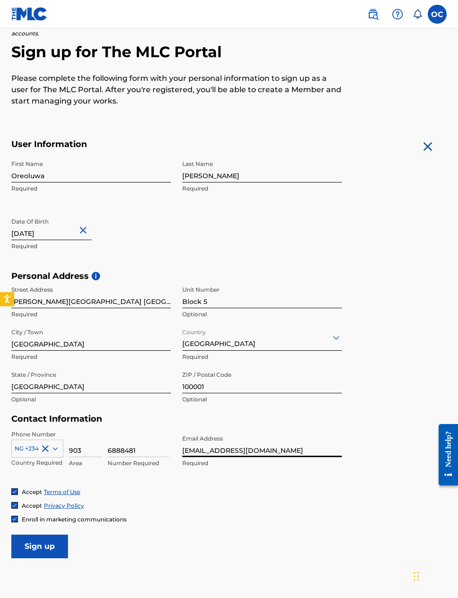
scroll to position [78, 0]
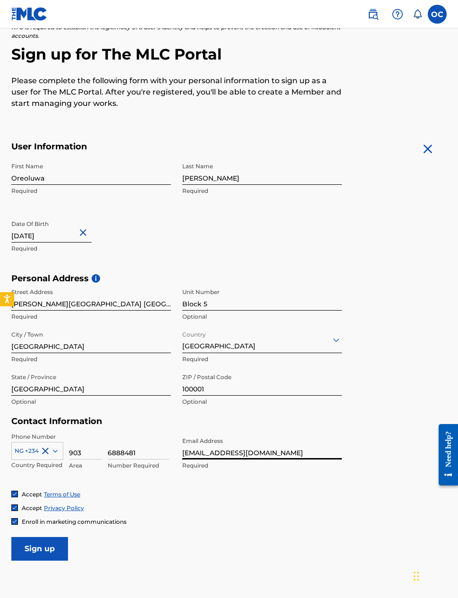
click at [43, 546] on input "Sign up" at bounding box center [39, 549] width 57 height 24
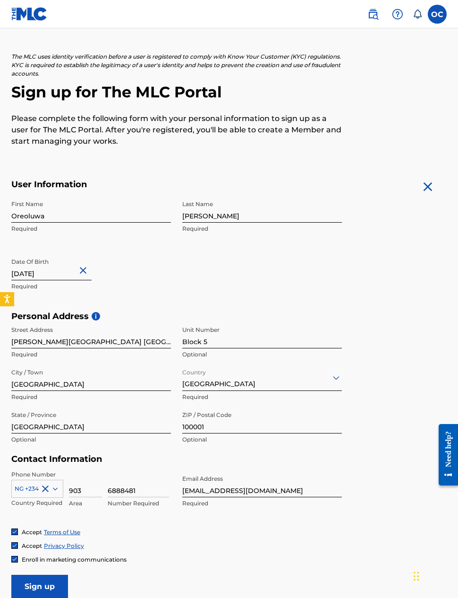
scroll to position [0, 0]
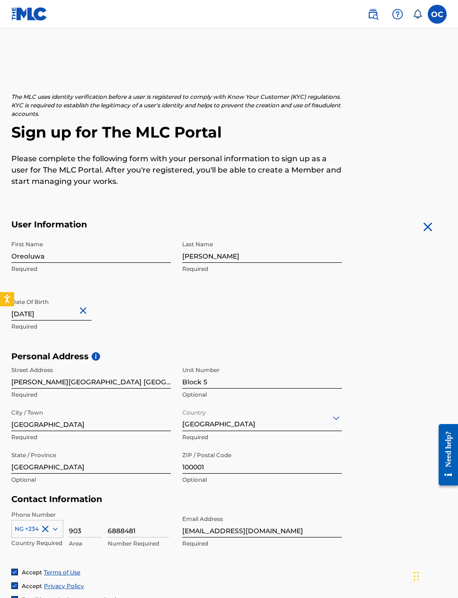
click at [438, 16] on label at bounding box center [437, 14] width 19 height 19
click at [438, 14] on input "OC Oreoluwa Clarke Aloko oreoluwaclarke@gmail.com Notification Preferences Prof…" at bounding box center [438, 14] width 0 height 0
click at [347, 119] on link "Profile" at bounding box center [344, 117] width 19 height 9
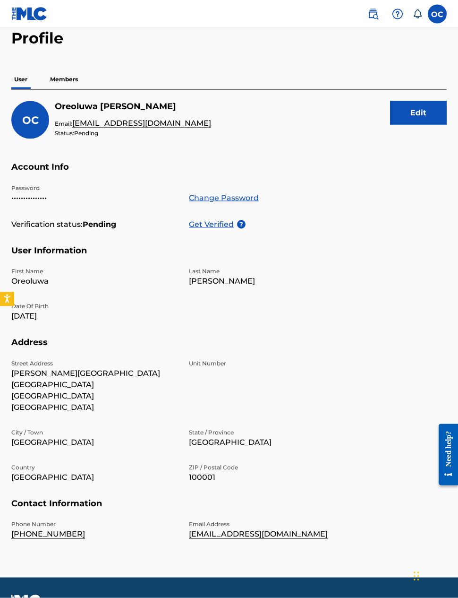
scroll to position [46, 0]
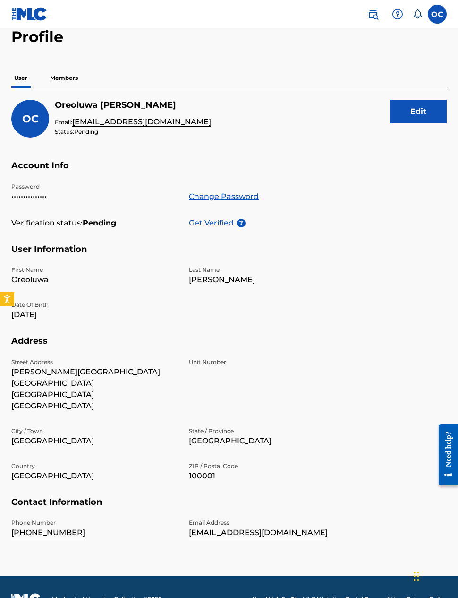
click at [61, 75] on p "Members" at bounding box center [64, 78] width 34 height 20
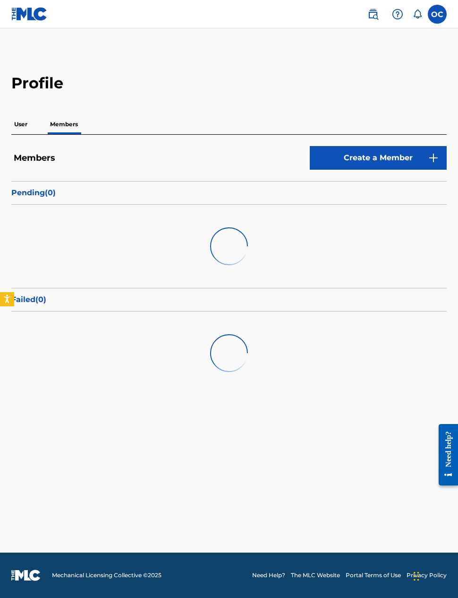
scroll to position [38, 0]
click at [405, 146] on button "Create a Member" at bounding box center [378, 158] width 137 height 24
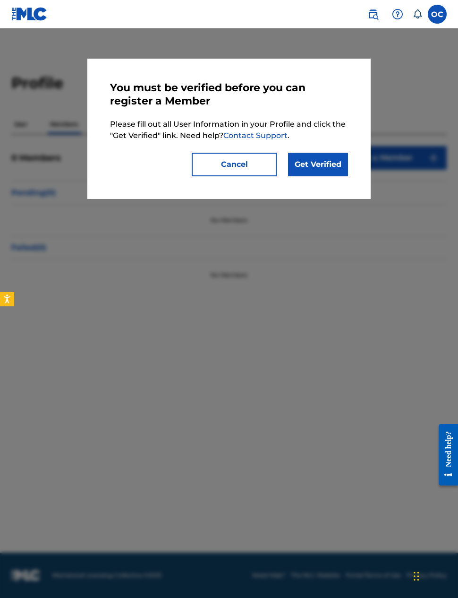
click at [323, 163] on link "Get Verified" at bounding box center [318, 165] width 60 height 24
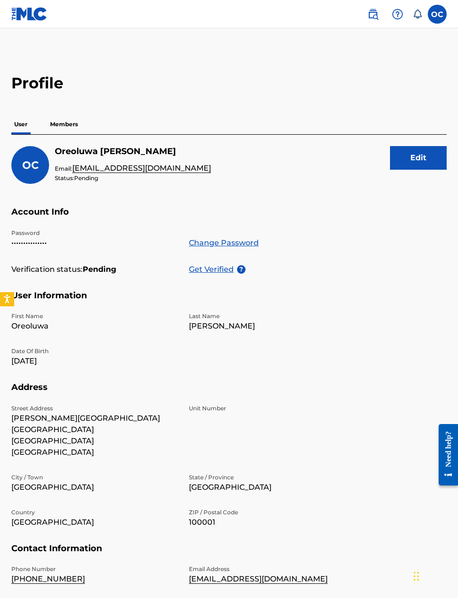
click at [221, 267] on p "Get Verified" at bounding box center [213, 269] width 48 height 11
